Goal: Task Accomplishment & Management: Complete application form

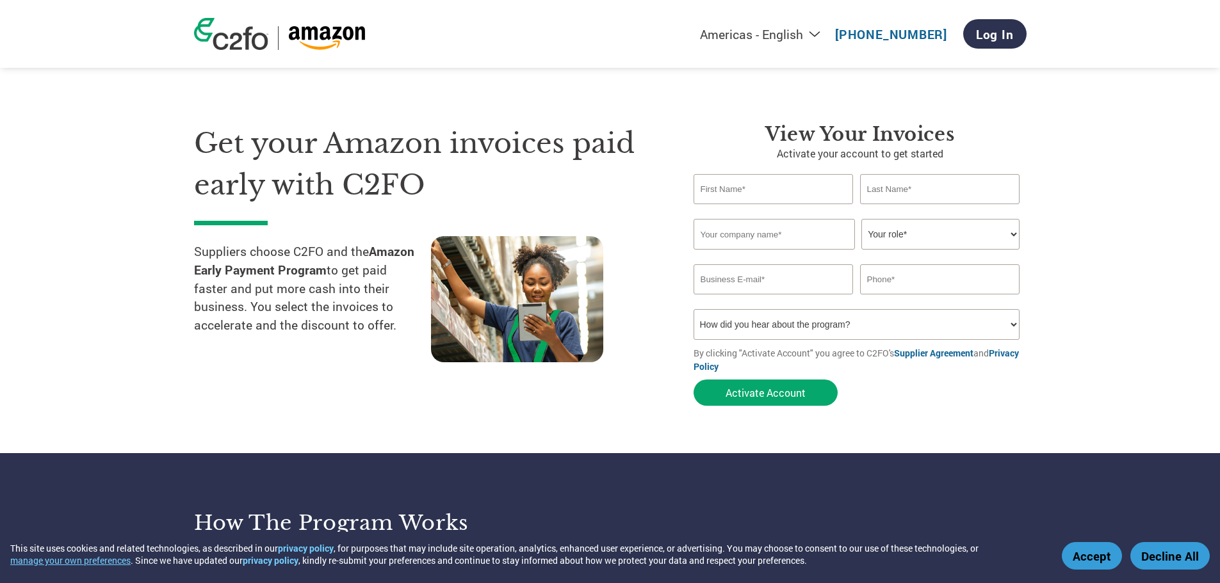
click at [743, 188] on input "text" at bounding box center [773, 189] width 160 height 30
type input "[EMAIL_ADDRESS][PERSON_NAME][DOMAIN_NAME]"
type input "3367198424"
type input "[PERSON_NAME]"
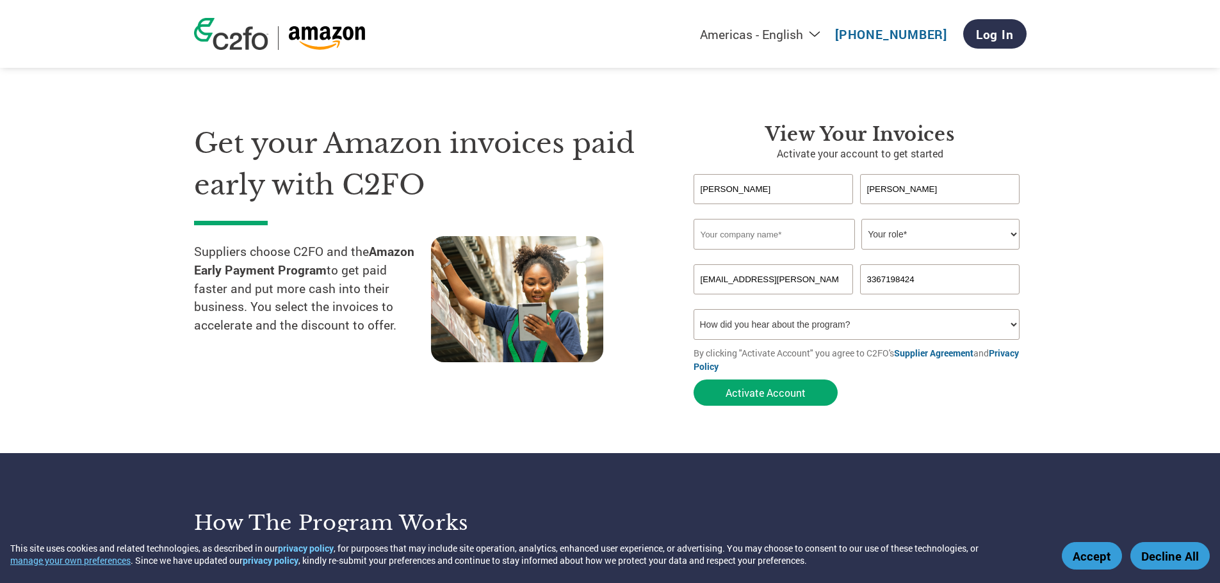
type input "3366555915"
click at [741, 233] on input "text" at bounding box center [773, 234] width 161 height 31
type input "[PERSON_NAME] LLC"
select select "TREASURER"
click at [744, 284] on input "[EMAIL_ADDRESS][PERSON_NAME][DOMAIN_NAME]" at bounding box center [773, 279] width 160 height 30
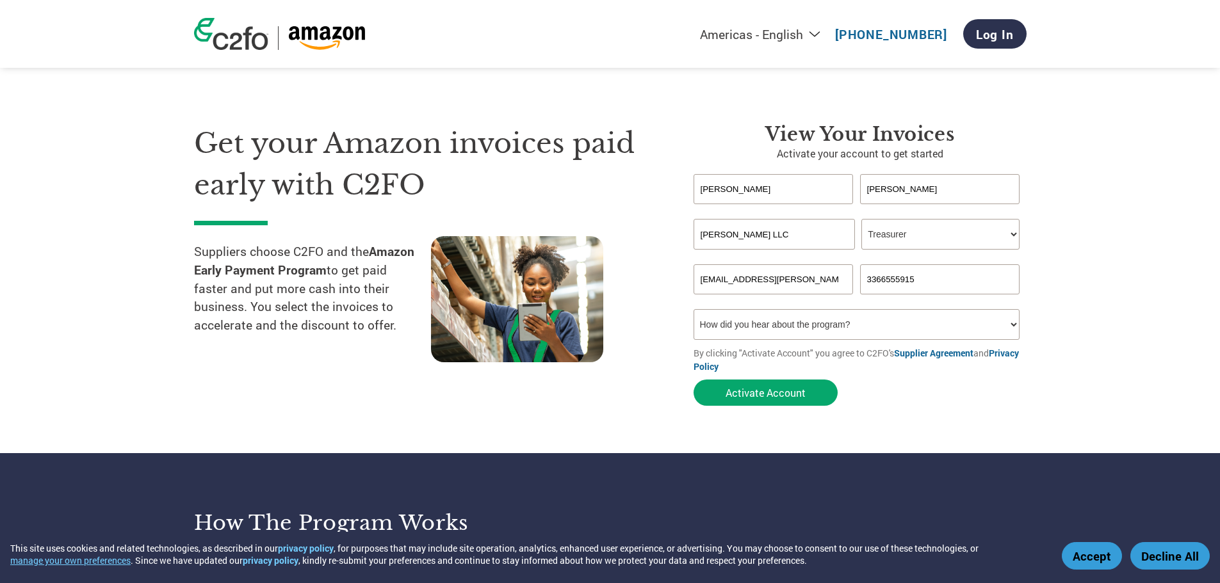
click at [744, 319] on select "How did you hear about the program? Received a letter Email Social Media Online…" at bounding box center [856, 324] width 327 height 31
select select "Email"
click at [693, 309] on select "How did you hear about the program? Received a letter Email Social Media Online…" at bounding box center [856, 324] width 327 height 31
click at [777, 394] on button "Activate Account" at bounding box center [765, 393] width 144 height 26
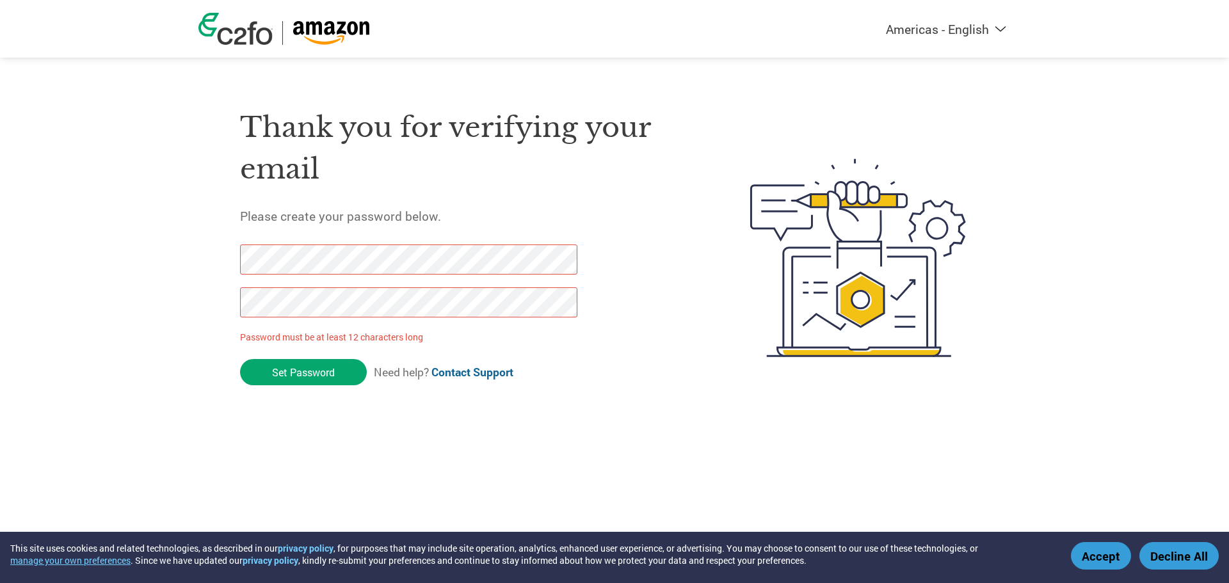
drag, startPoint x: 298, startPoint y: 378, endPoint x: 166, endPoint y: 246, distance: 186.5
click at [166, 246] on div "Americas - English Américas - Español Américas - Português Amériques - Français…" at bounding box center [614, 207] width 1229 height 414
click at [143, 285] on div "Americas - English Américas - Español Américas - Português Amériques - Français…" at bounding box center [614, 207] width 1229 height 414
click at [276, 366] on input "Set Password" at bounding box center [303, 372] width 127 height 26
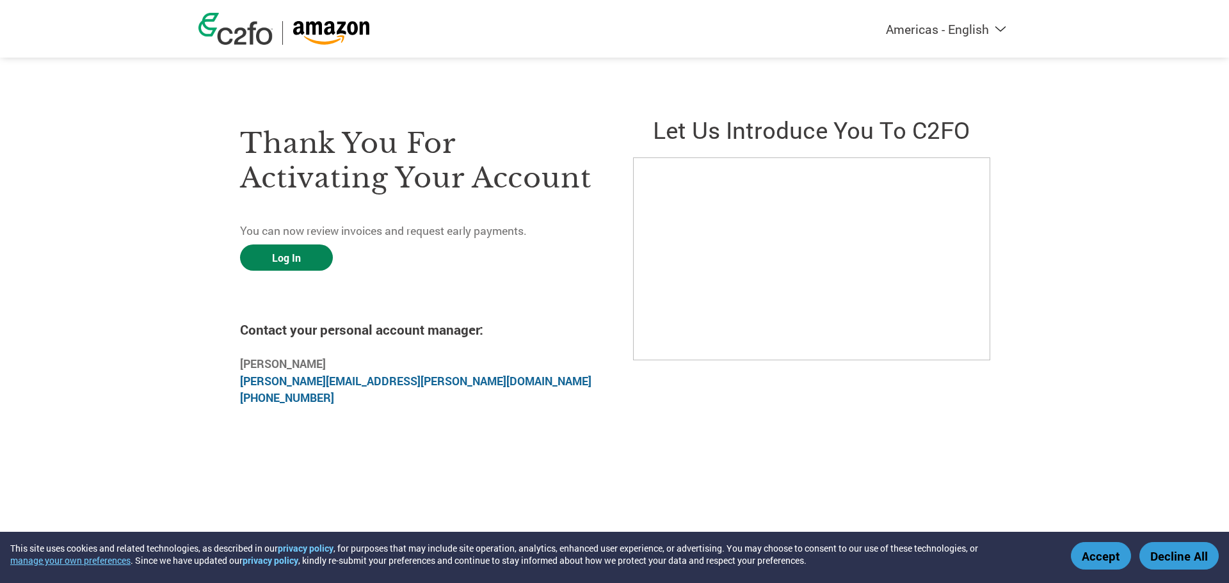
click at [302, 261] on link "Log In" at bounding box center [286, 258] width 93 height 26
